Goal: Information Seeking & Learning: Learn about a topic

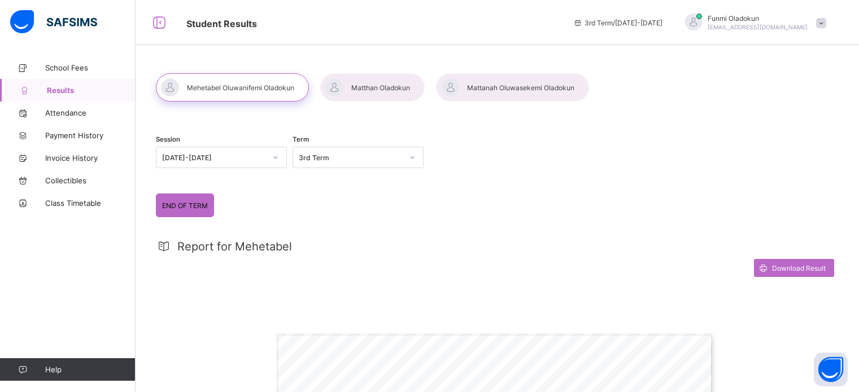
scroll to position [327, 0]
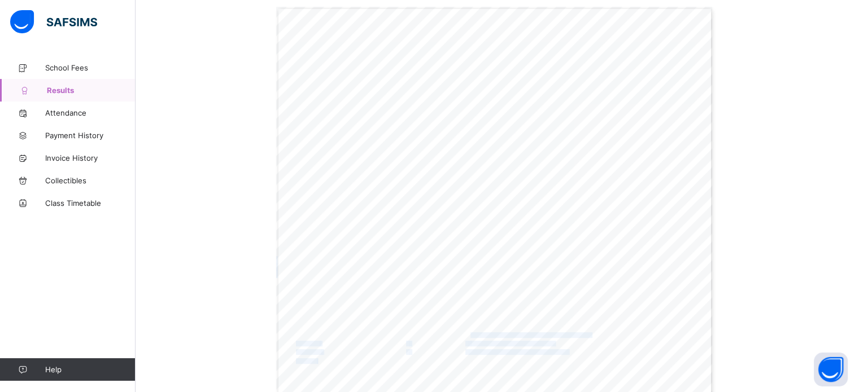
drag, startPoint x: 529, startPoint y: 280, endPoint x: 504, endPoint y: 261, distance: 31.4
click at [504, 261] on div "DALTHA ACADEMY Motto: ...bridging the gaps in educating the [DEMOGRAPHIC_DATA] …" at bounding box center [494, 316] width 437 height 618
click at [493, 243] on div "DALTHA ACADEMY Motto: ...bridging the gaps in educating the [DEMOGRAPHIC_DATA] …" at bounding box center [494, 316] width 437 height 618
drag, startPoint x: 574, startPoint y: 184, endPoint x: 553, endPoint y: 182, distance: 20.9
click at [553, 182] on div "DALTHA ACADEMY Motto: ...bridging the gaps in educating the [DEMOGRAPHIC_DATA] …" at bounding box center [494, 316] width 437 height 618
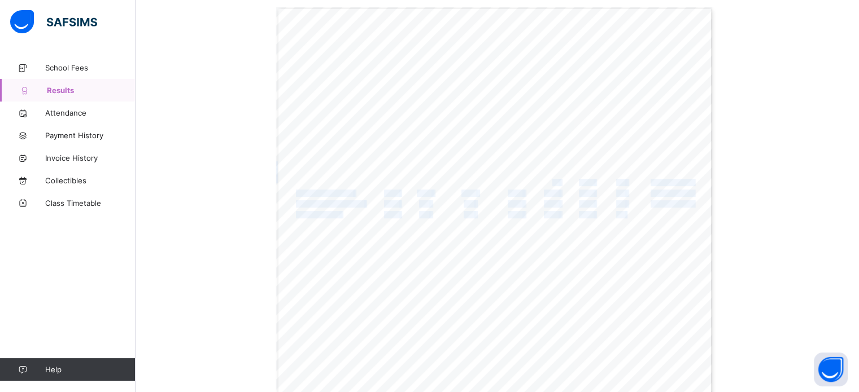
click at [553, 182] on span "32.5" at bounding box center [551, 183] width 15 height 7
click at [391, 184] on span "17.0" at bounding box center [391, 183] width 15 height 7
drag, startPoint x: 418, startPoint y: 180, endPoint x: 436, endPoint y: 186, distance: 19.5
click at [419, 180] on span "10.0" at bounding box center [424, 183] width 15 height 7
drag, startPoint x: 465, startPoint y: 200, endPoint x: 477, endPoint y: 202, distance: 12.0
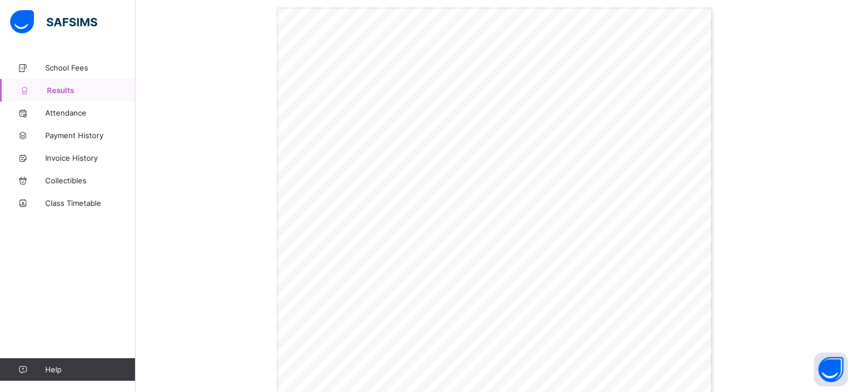
click at [473, 201] on div "DALTHA ACADEMY Motto: ...bridging the gaps in educating the [DEMOGRAPHIC_DATA] …" at bounding box center [494, 316] width 437 height 618
drag, startPoint x: 490, startPoint y: 206, endPoint x: 499, endPoint y: 206, distance: 9.6
click at [498, 206] on div "DALTHA ACADEMY Motto: ...bridging the gaps in educating the [DEMOGRAPHIC_DATA] …" at bounding box center [494, 316] width 437 height 618
drag, startPoint x: 511, startPoint y: 206, endPoint x: 518, endPoint y: 207, distance: 6.9
click at [513, 207] on span "17.0" at bounding box center [515, 204] width 15 height 7
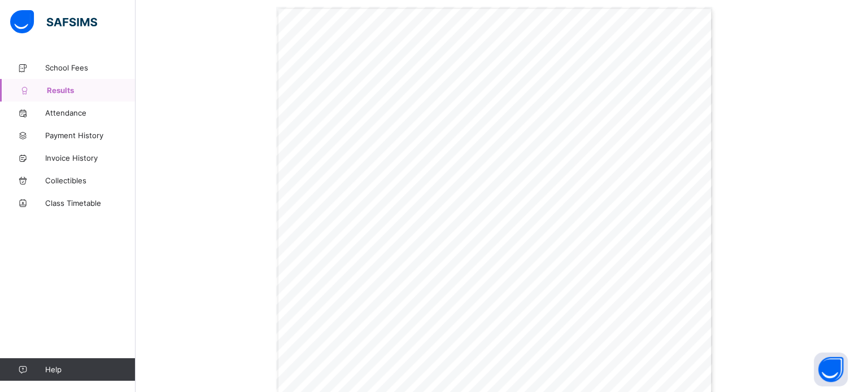
drag, startPoint x: 531, startPoint y: 207, endPoint x: 538, endPoint y: 207, distance: 6.8
click at [531, 207] on div "DALTHA ACADEMY Motto: ...bridging the gaps in educating the [DEMOGRAPHIC_DATA] …" at bounding box center [494, 316] width 437 height 618
click at [526, 221] on div "DALTHA ACADEMY Motto: ...bridging the gaps in educating the [DEMOGRAPHIC_DATA] …" at bounding box center [494, 316] width 437 height 618
click at [519, 223] on span "18.0" at bounding box center [515, 226] width 15 height 7
click at [461, 228] on div "DALTHA ACADEMY Motto: ...bridging the gaps in educating the [DEMOGRAPHIC_DATA] …" at bounding box center [494, 316] width 437 height 618
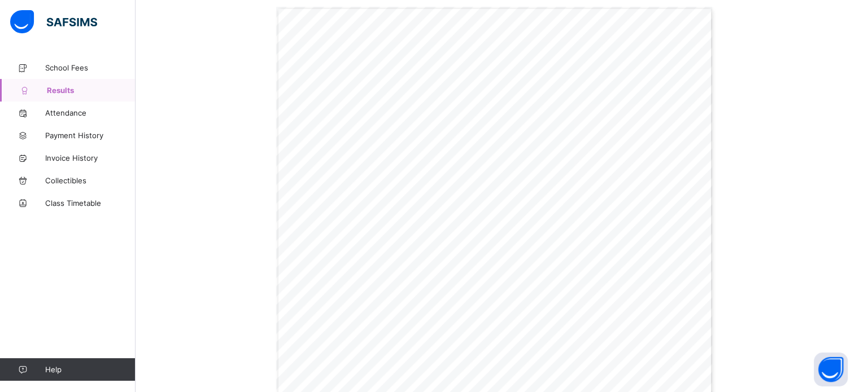
click at [391, 229] on div "DALTHA ACADEMY Motto: ...bridging the gaps in educating the [DEMOGRAPHIC_DATA] …" at bounding box center [494, 316] width 437 height 618
drag, startPoint x: 333, startPoint y: 265, endPoint x: 341, endPoint y: 265, distance: 8.5
click at [337, 265] on div "DALTHA ACADEMY Motto: ...bridging the gaps in educating the [DEMOGRAPHIC_DATA] …" at bounding box center [494, 316] width 437 height 618
drag, startPoint x: 375, startPoint y: 261, endPoint x: 400, endPoint y: 259, distance: 24.9
click at [382, 261] on div "DALTHA ACADEMY Motto: ...bridging the gaps in educating the [DEMOGRAPHIC_DATA] …" at bounding box center [494, 316] width 437 height 618
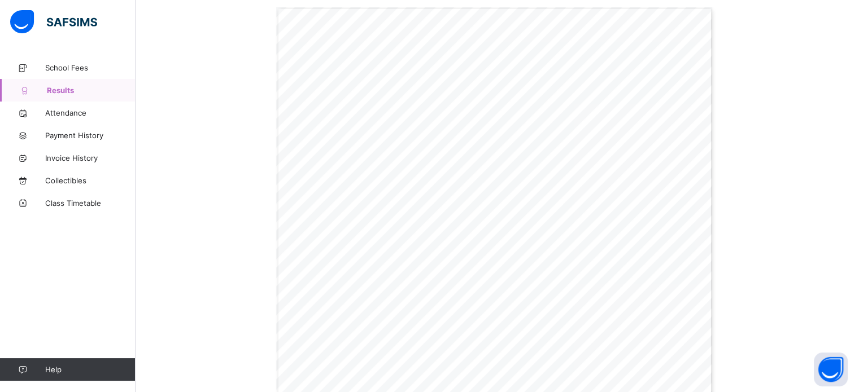
drag, startPoint x: 410, startPoint y: 258, endPoint x: 426, endPoint y: 252, distance: 17.3
click at [413, 257] on div "DALTHA ACADEMY Motto: ...bridging the gaps in educating the [DEMOGRAPHIC_DATA] …" at bounding box center [494, 316] width 437 height 618
drag, startPoint x: 429, startPoint y: 252, endPoint x: 436, endPoint y: 250, distance: 7.3
click at [431, 252] on div "DALTHA ACADEMY Motto: ...bridging the gaps in educating the [DEMOGRAPHIC_DATA] …" at bounding box center [494, 316] width 437 height 618
click at [444, 246] on div "DALTHA ACADEMY Motto: ...bridging the gaps in educating the [DEMOGRAPHIC_DATA] …" at bounding box center [494, 316] width 437 height 618
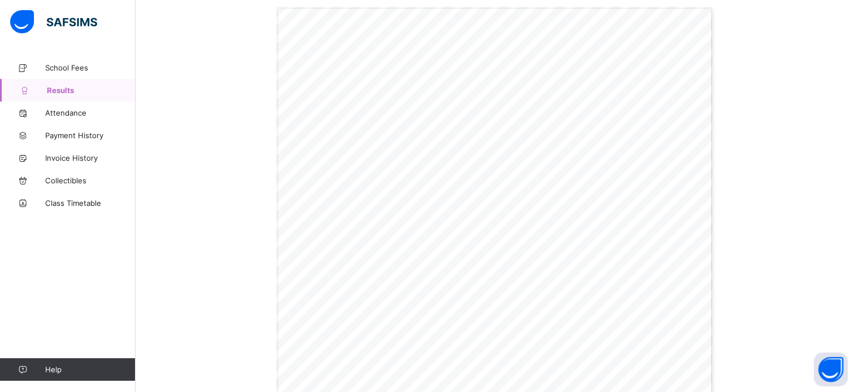
click at [497, 235] on div "DALTHA ACADEMY Motto: ...bridging the gaps in educating the [DEMOGRAPHIC_DATA] …" at bounding box center [494, 316] width 437 height 618
click at [520, 228] on span "18.0" at bounding box center [515, 226] width 15 height 7
click at [525, 223] on div "DALTHA ACADEMY Motto: ...bridging the gaps in educating the [DEMOGRAPHIC_DATA] …" at bounding box center [494, 316] width 437 height 618
click at [525, 221] on div "DALTHA ACADEMY Motto: ...bridging the gaps in educating the [DEMOGRAPHIC_DATA] …" at bounding box center [494, 316] width 437 height 618
click at [524, 217] on div "DALTHA ACADEMY Motto: ...bridging the gaps in educating the [DEMOGRAPHIC_DATA] …" at bounding box center [494, 316] width 437 height 618
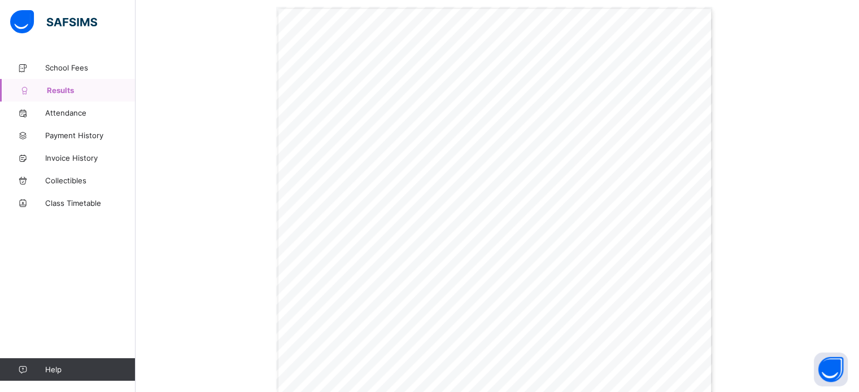
click at [387, 151] on div "DALTHA ACADEMY Motto: ...bridging the gaps in educating the [DEMOGRAPHIC_DATA] …" at bounding box center [494, 316] width 437 height 618
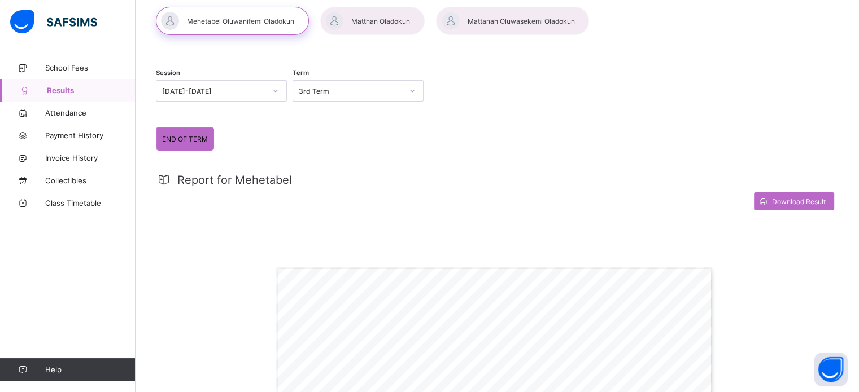
scroll to position [45, 0]
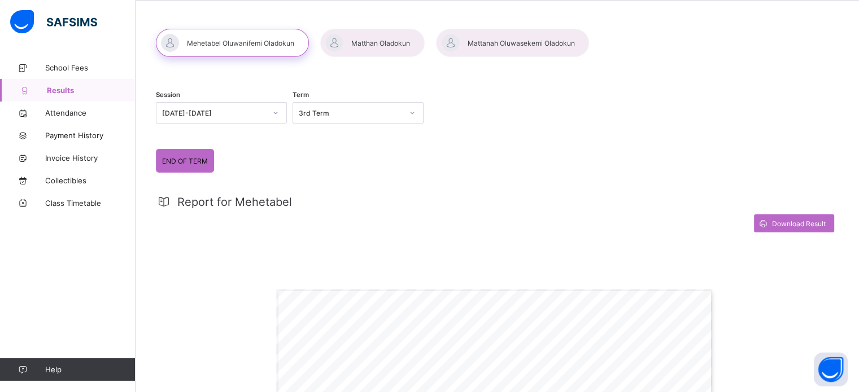
click at [503, 49] on div at bounding box center [512, 43] width 153 height 28
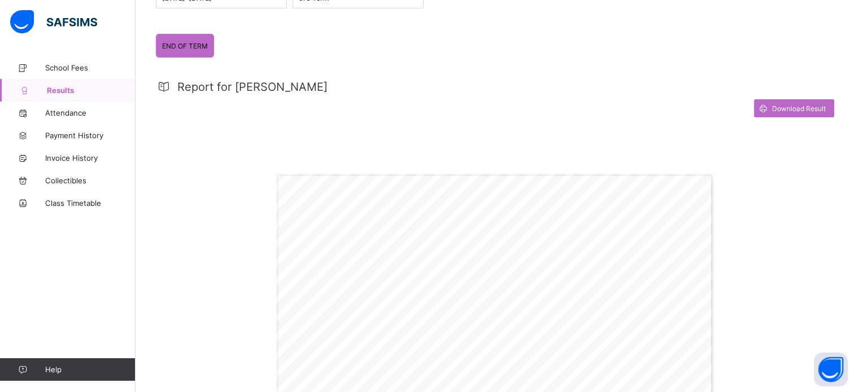
scroll to position [395, 0]
